Goal: Transaction & Acquisition: Purchase product/service

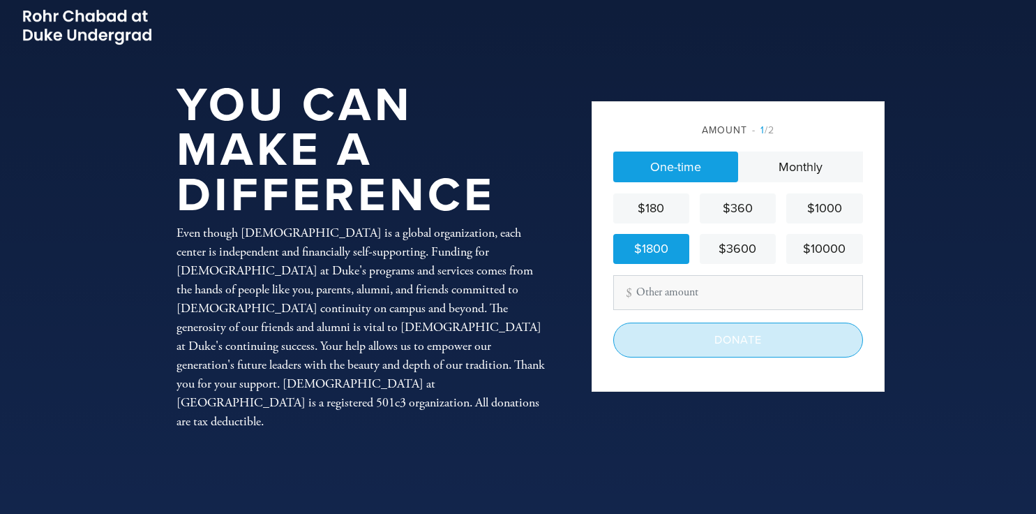
click at [706, 345] on input "Donate" at bounding box center [738, 339] width 250 height 35
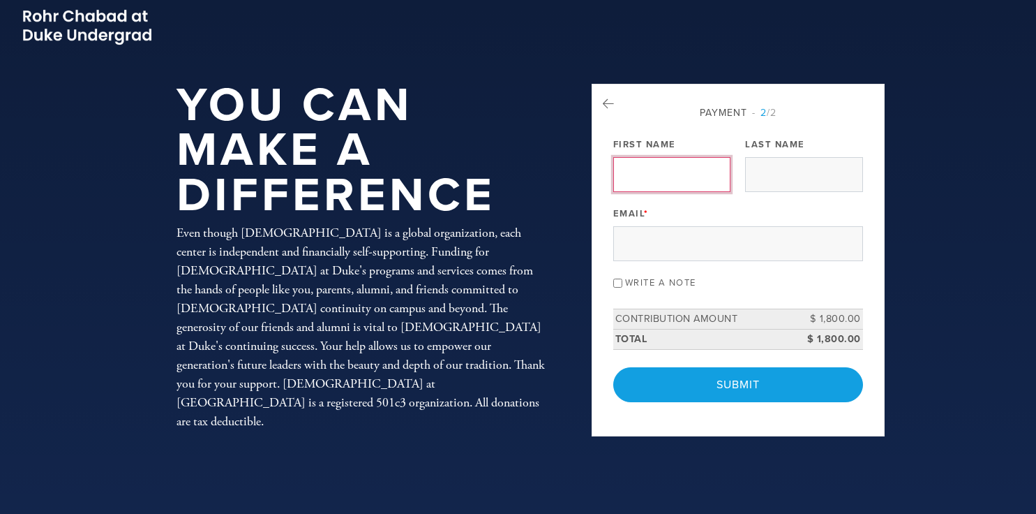
click at [650, 174] on input "First Name" at bounding box center [671, 174] width 117 height 35
type input "[PERSON_NAME]"
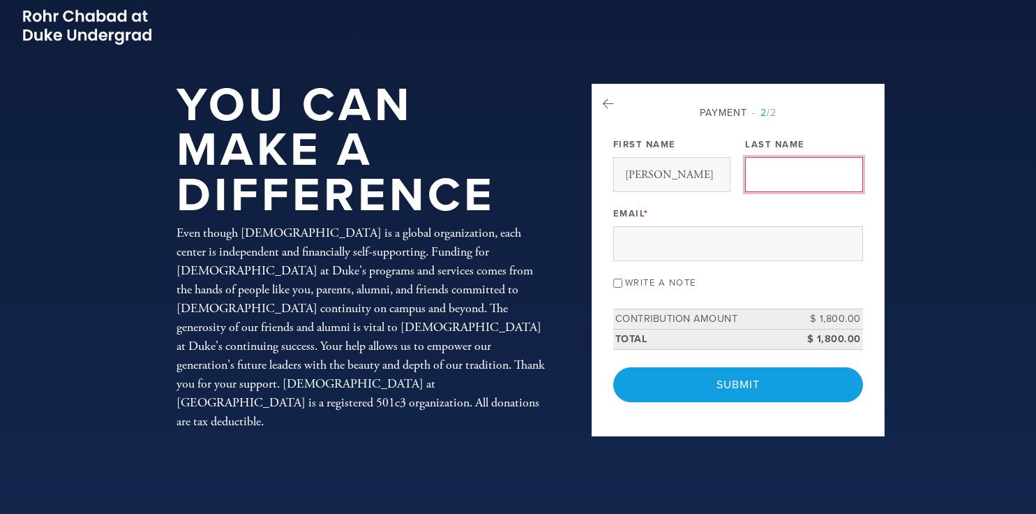
click at [776, 179] on input "Last Name" at bounding box center [803, 174] width 117 height 35
type input "seinfeld"
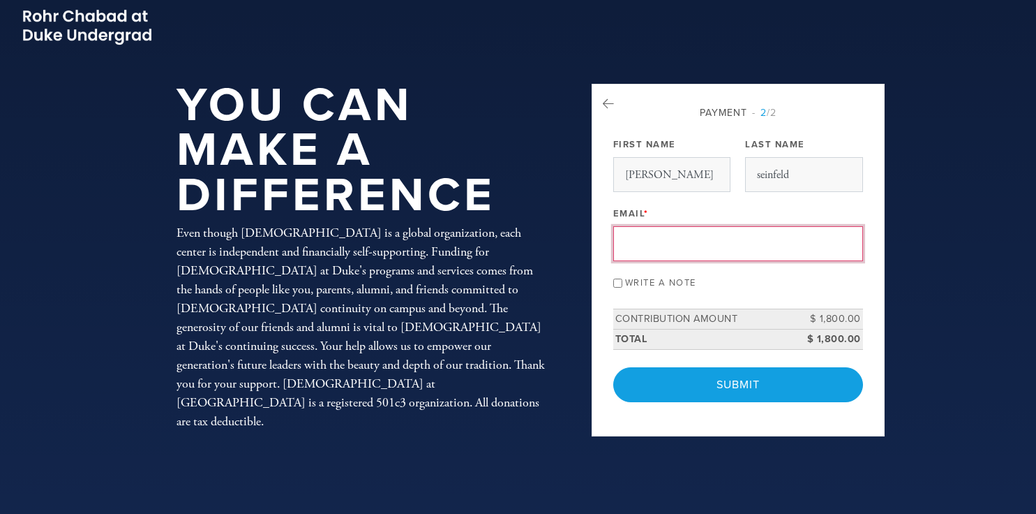
click at [674, 255] on input "Email *" at bounding box center [738, 243] width 250 height 35
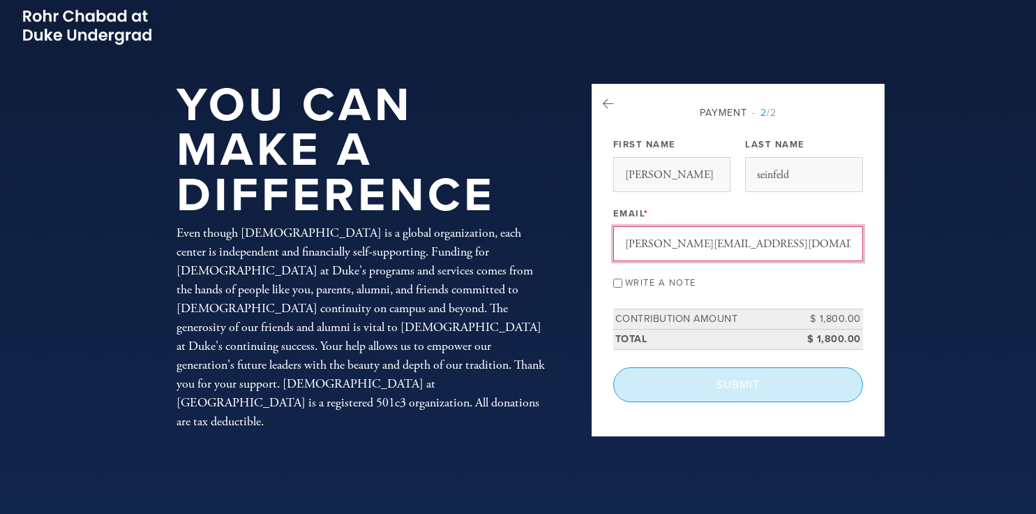
type input "[PERSON_NAME][EMAIL_ADDRESS][DOMAIN_NAME]"
click at [719, 396] on input "Submit" at bounding box center [738, 384] width 250 height 35
